Goal: Navigation & Orientation: Find specific page/section

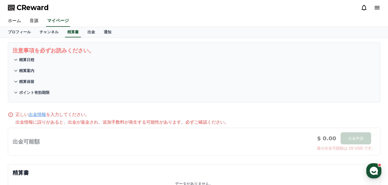
click at [50, 38] on div "注意事項を必ずお読みください。 精算日程 精算案内 精算保留 ポイント有効期限 正しい 出金情報 を入力してください。 出金情報に誤りがあると、出金が返金され…" at bounding box center [194, 119] width 381 height 162
click at [29, 33] on link "プロフィール" at bounding box center [20, 32] width 32 height 10
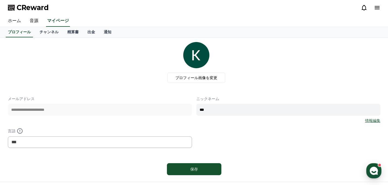
click at [19, 21] on link "ホーム" at bounding box center [15, 20] width 22 height 11
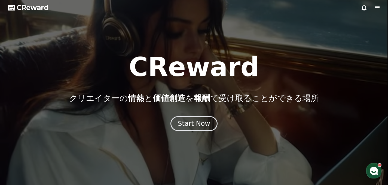
click at [372, 8] on div at bounding box center [371, 7] width 20 height 7
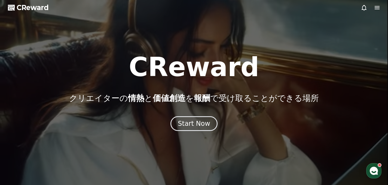
click at [375, 8] on icon at bounding box center [377, 7] width 7 height 7
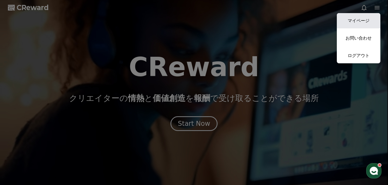
click at [374, 22] on link "マイページ" at bounding box center [359, 20] width 44 height 15
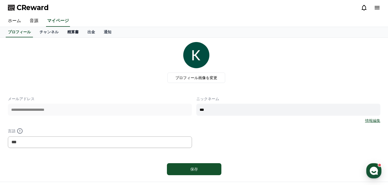
click at [78, 34] on link "精算書" at bounding box center [73, 32] width 20 height 10
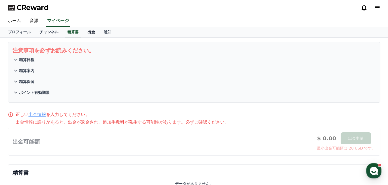
click at [96, 31] on link "出金" at bounding box center [91, 32] width 16 height 10
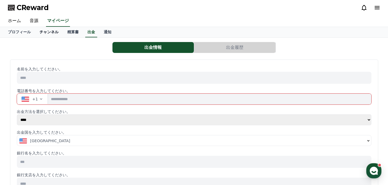
click at [50, 32] on link "チャンネル" at bounding box center [49, 32] width 28 height 10
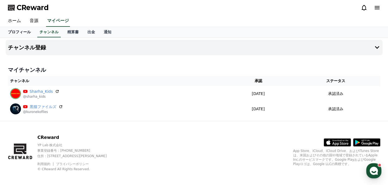
click at [25, 33] on link "プロフィール" at bounding box center [20, 32] width 32 height 10
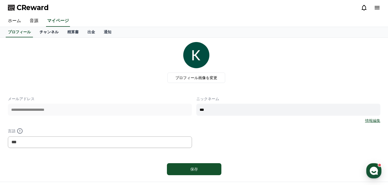
click at [44, 31] on link "チャンネル" at bounding box center [49, 32] width 28 height 10
